Goal: Check status: Check status

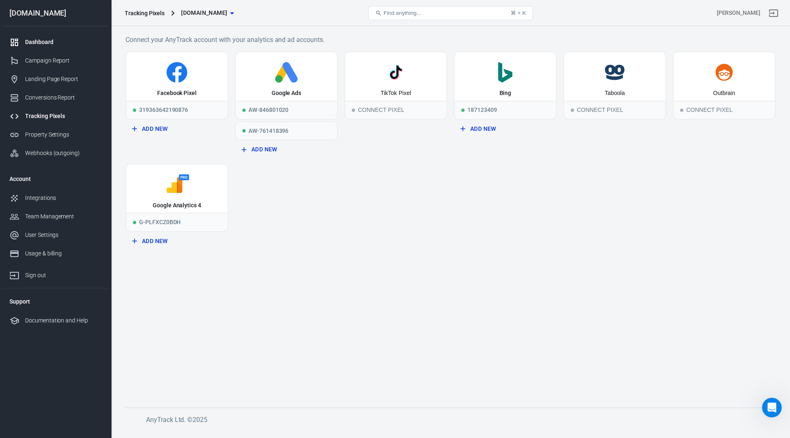
click at [47, 45] on div "Dashboard" at bounding box center [63, 42] width 77 height 9
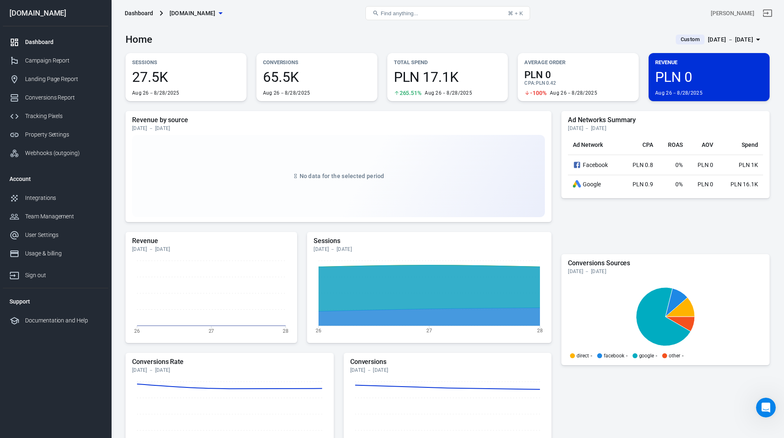
click at [732, 39] on div "[DATE] － [DATE]" at bounding box center [730, 40] width 45 height 10
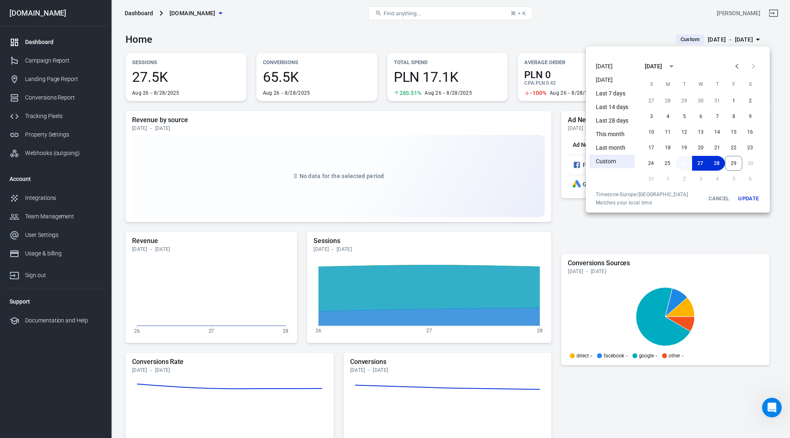
click at [683, 161] on button "26" at bounding box center [684, 163] width 16 height 15
click at [736, 165] on button "29" at bounding box center [733, 163] width 17 height 15
click at [749, 199] on button "Update" at bounding box center [749, 198] width 26 height 15
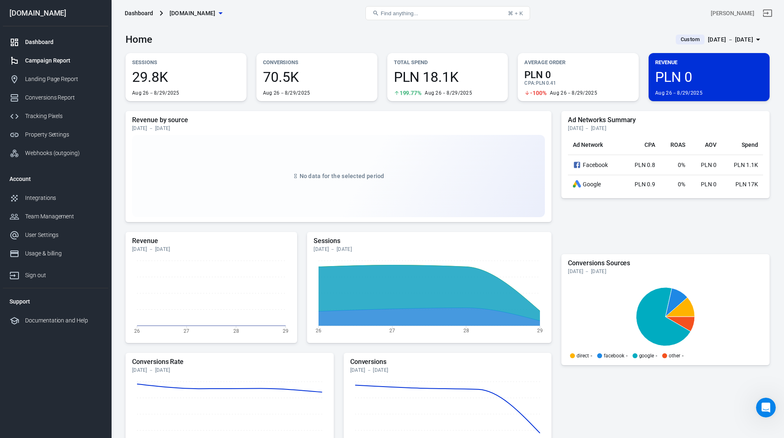
click at [51, 63] on div "Campaign Report" at bounding box center [63, 60] width 77 height 9
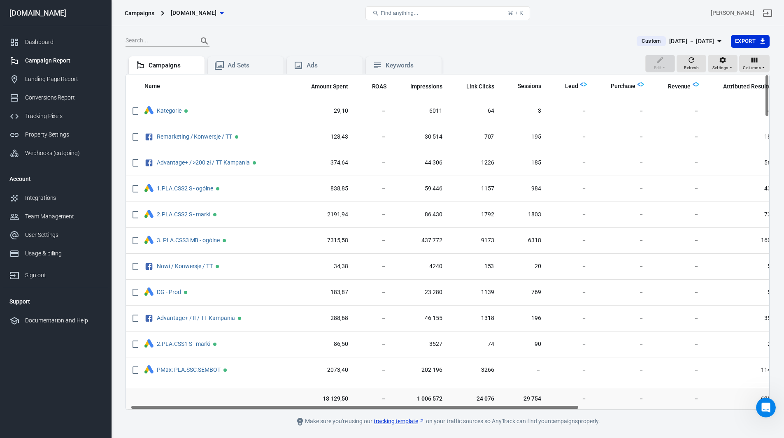
scroll to position [0, 8]
drag, startPoint x: 557, startPoint y: 408, endPoint x: 562, endPoint y: 436, distance: 28.5
click at [562, 436] on div "Custom [DATE] － [DATE] Export Edit Refresh Settings Columns Campaigns Ad Sets A…" at bounding box center [447, 244] width 673 height 436
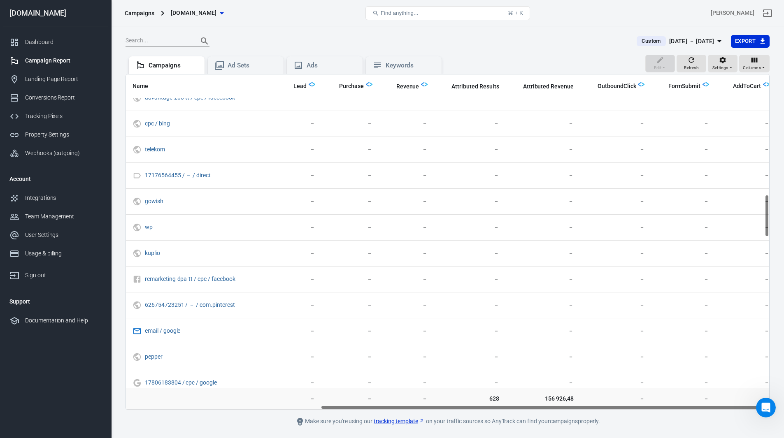
scroll to position [947, 104]
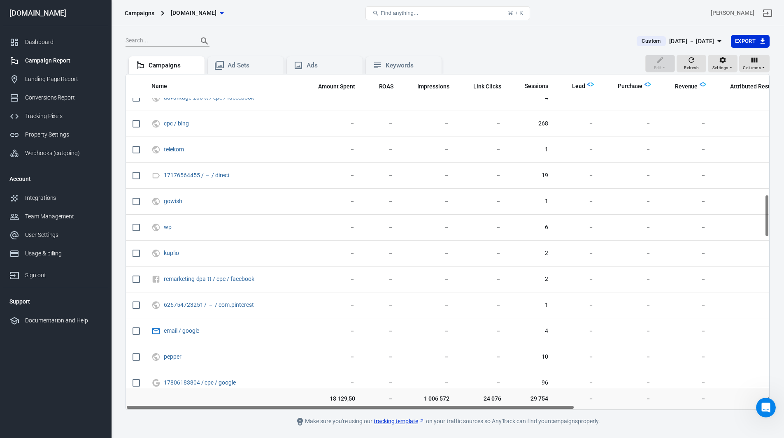
drag, startPoint x: 286, startPoint y: 407, endPoint x: 210, endPoint y: 436, distance: 81.4
click at [210, 436] on div "Custom [DATE] － [DATE] Export Edit Refresh Settings Columns Campaigns Ad Sets A…" at bounding box center [447, 244] width 673 height 436
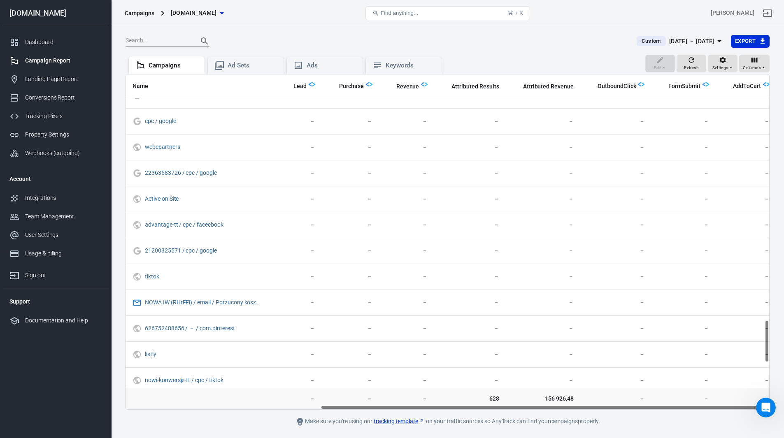
scroll to position [1935, 0]
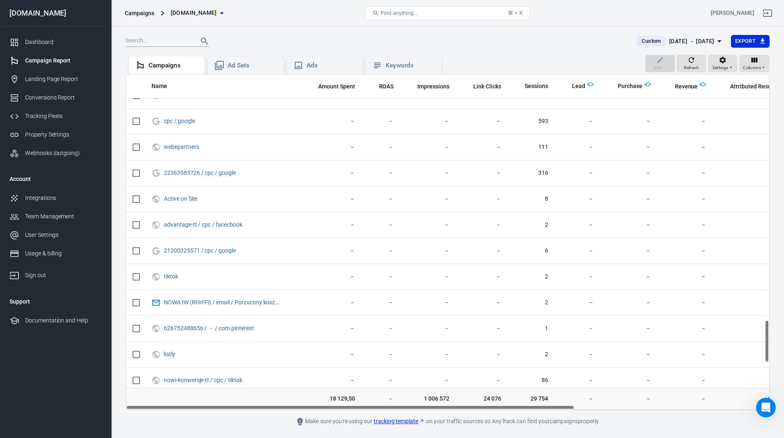
drag, startPoint x: 321, startPoint y: 408, endPoint x: 131, endPoint y: 425, distance: 190.5
click at [130, 426] on main "Custom [DATE] － [DATE] Export Edit Refresh Settings Columns Campaigns Ad Sets A…" at bounding box center [448, 231] width 644 height 392
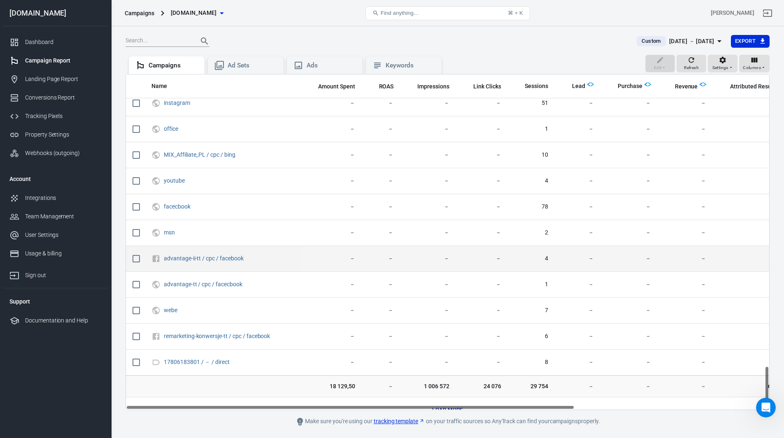
scroll to position [2304, 0]
